Goal: Find contact information: Find contact information

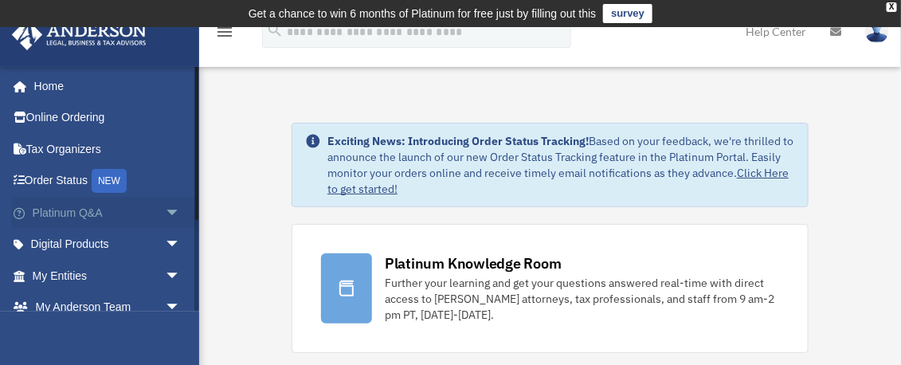
click at [169, 212] on span "arrow_drop_down" at bounding box center [181, 213] width 32 height 33
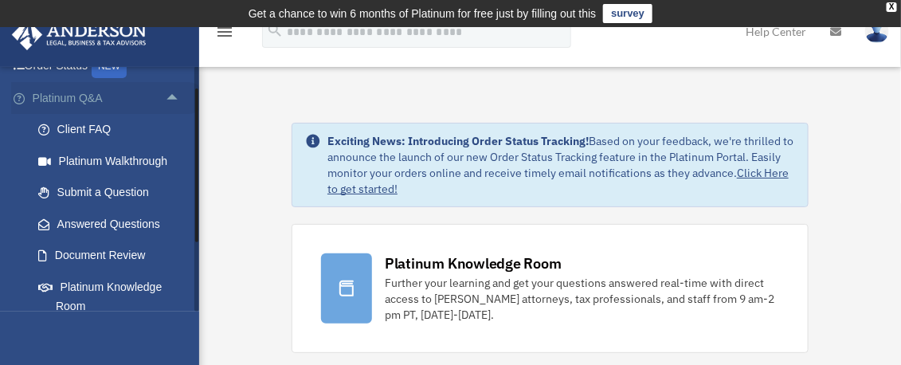
scroll to position [119, 0]
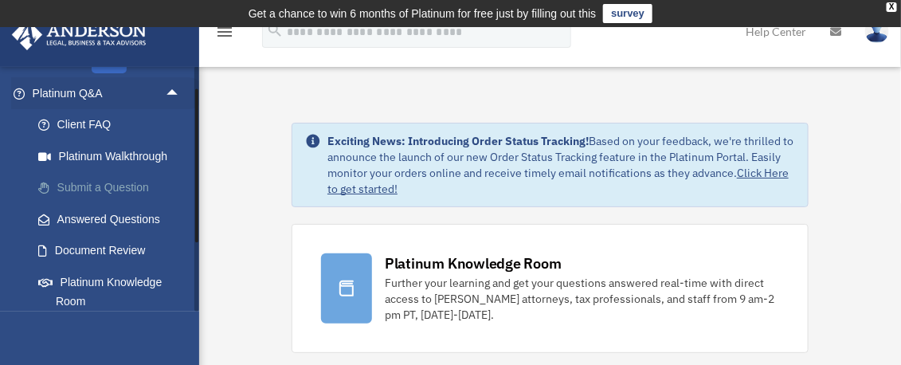
click at [127, 182] on link "Submit a Question" at bounding box center [113, 188] width 182 height 32
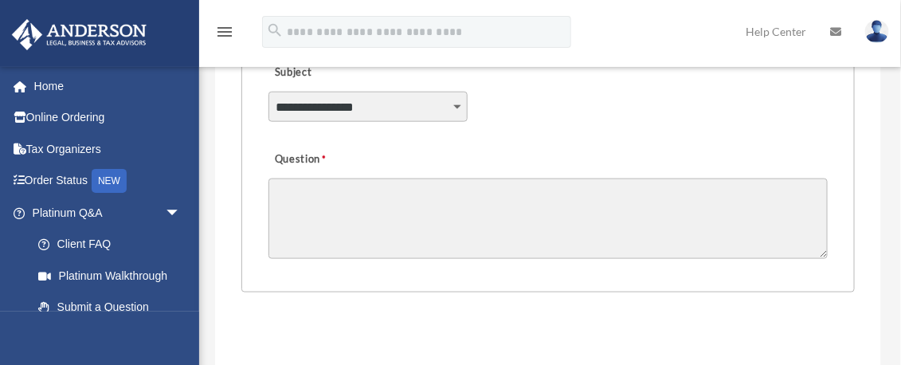
scroll to position [478, 0]
click at [372, 117] on select "**********" at bounding box center [367, 104] width 199 height 30
click at [370, 92] on select "**********" at bounding box center [367, 104] width 199 height 30
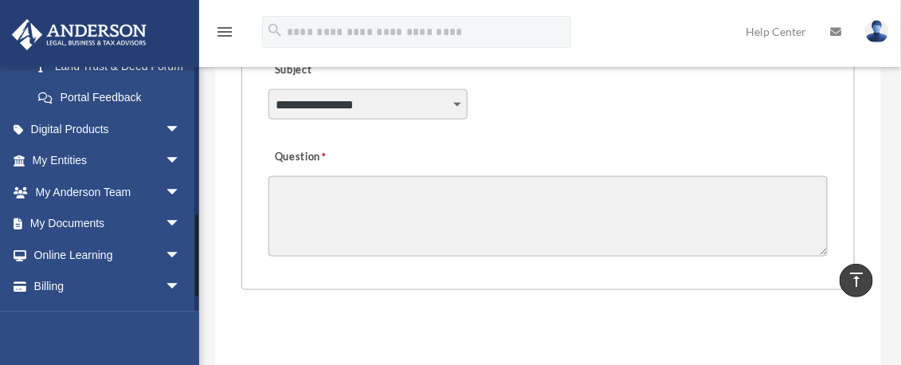
scroll to position [438, 0]
click at [166, 208] on span "arrow_drop_down" at bounding box center [181, 191] width 32 height 33
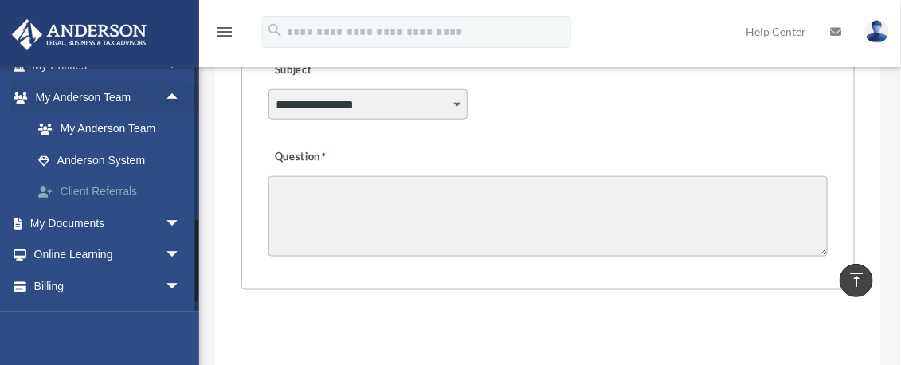
scroll to position [558, 0]
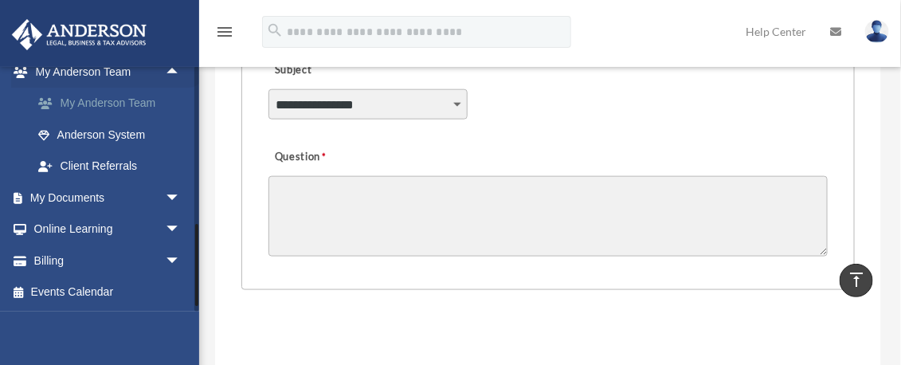
click at [137, 119] on link "My Anderson Team" at bounding box center [113, 104] width 182 height 32
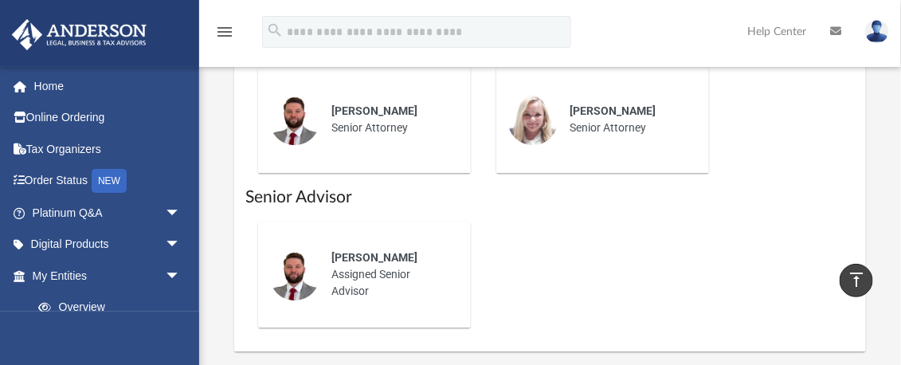
scroll to position [996, 0]
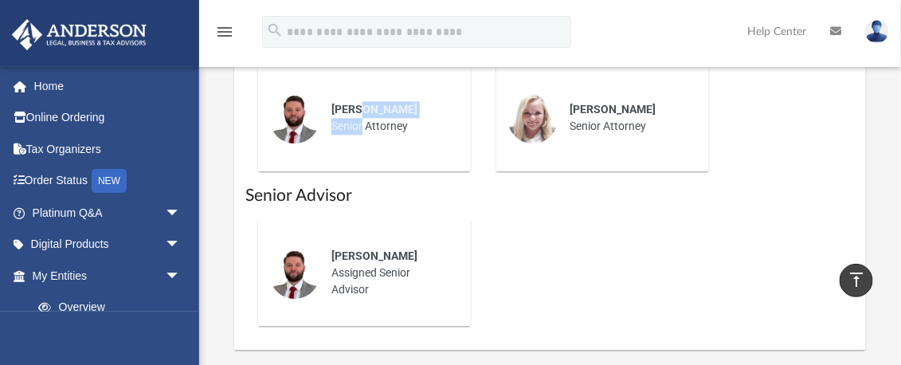
click at [356, 92] on div "Chris Wade Senior Attorney" at bounding box center [389, 118] width 139 height 56
click at [283, 95] on img at bounding box center [294, 117] width 51 height 51
click at [300, 256] on img at bounding box center [294, 273] width 51 height 51
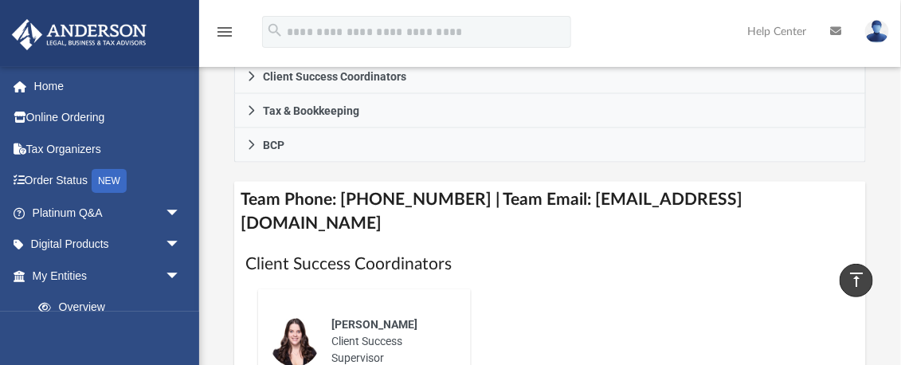
scroll to position [597, 0]
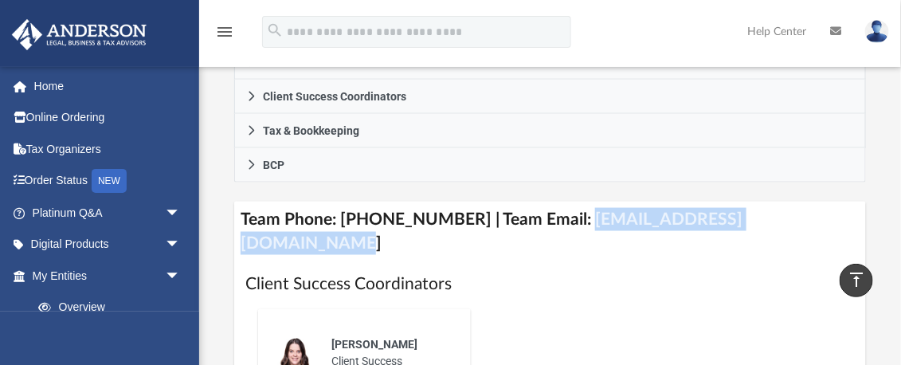
drag, startPoint x: 805, startPoint y: 215, endPoint x: 561, endPoint y: 227, distance: 244.8
click at [561, 226] on h4 "Team Phone: (725) 201-7371 | Team Email: myteam@andersonadvisors.com" at bounding box center [550, 232] width 632 height 60
copy h4 "myteam@andersonadvisors.com"
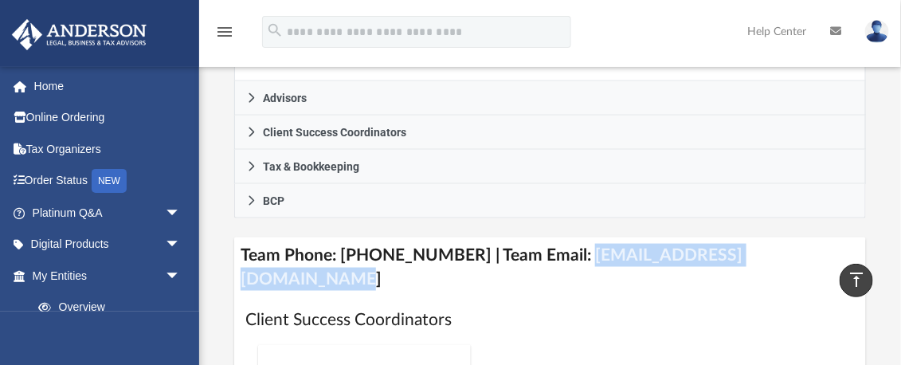
scroll to position [558, 0]
